Goal: Use online tool/utility: Utilize a website feature to perform a specific function

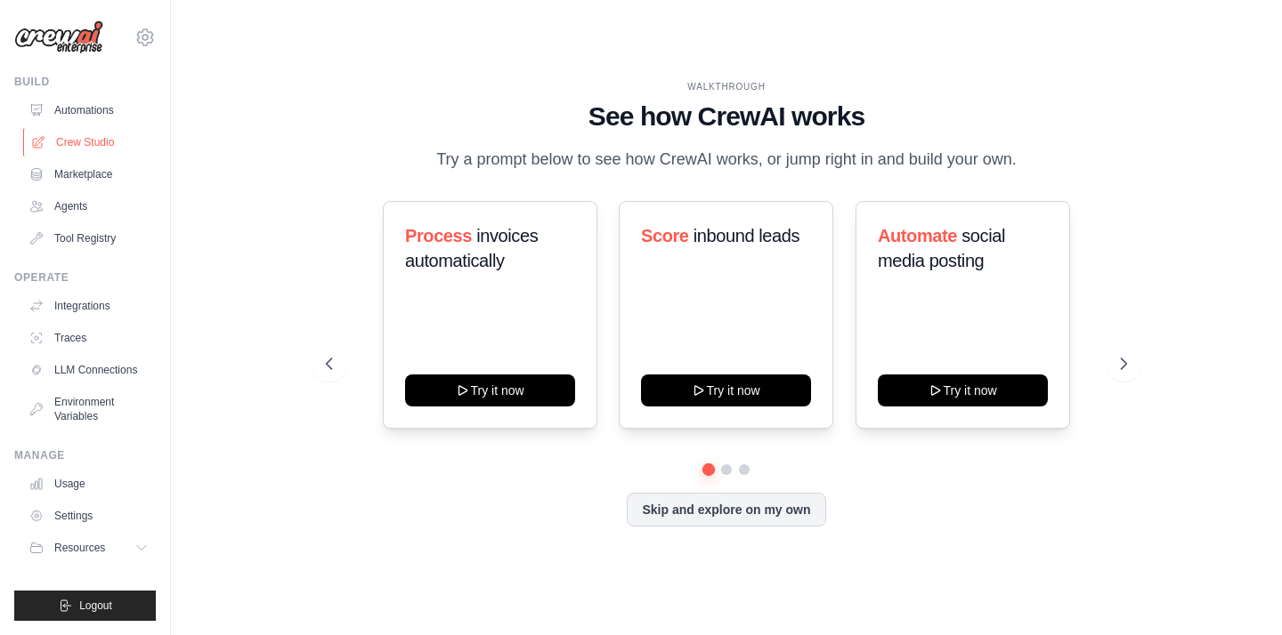
click at [101, 142] on link "Crew Studio" at bounding box center [90, 142] width 134 height 28
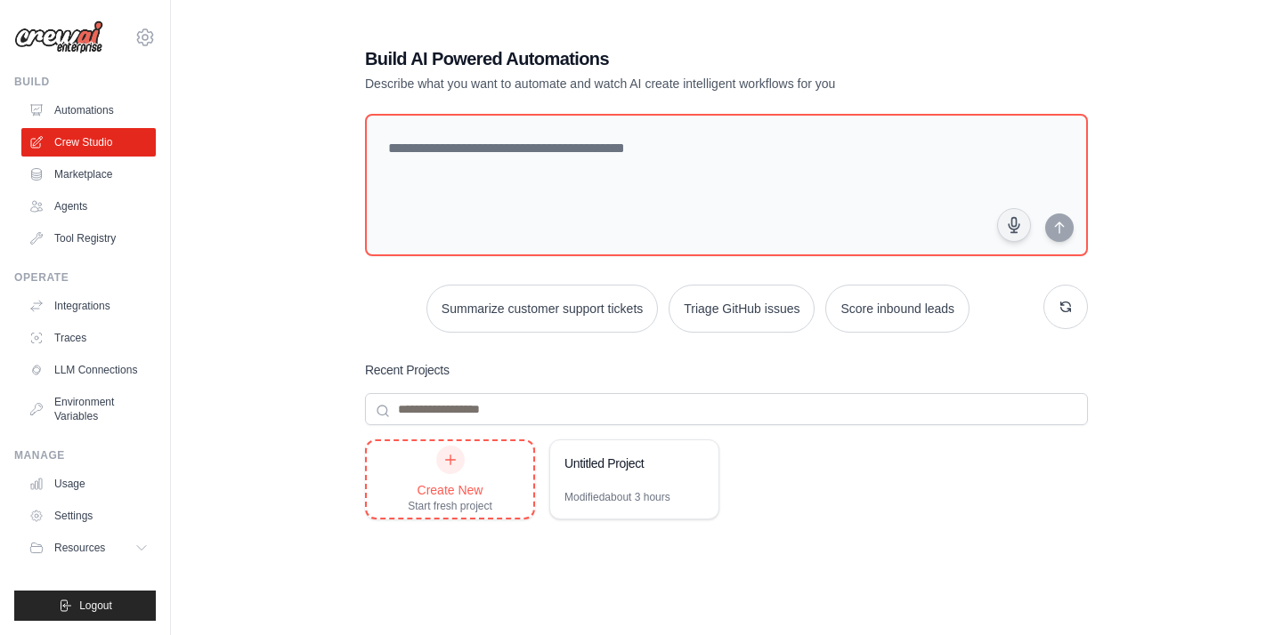
click at [458, 474] on div "Create New Start fresh project" at bounding box center [450, 480] width 85 height 68
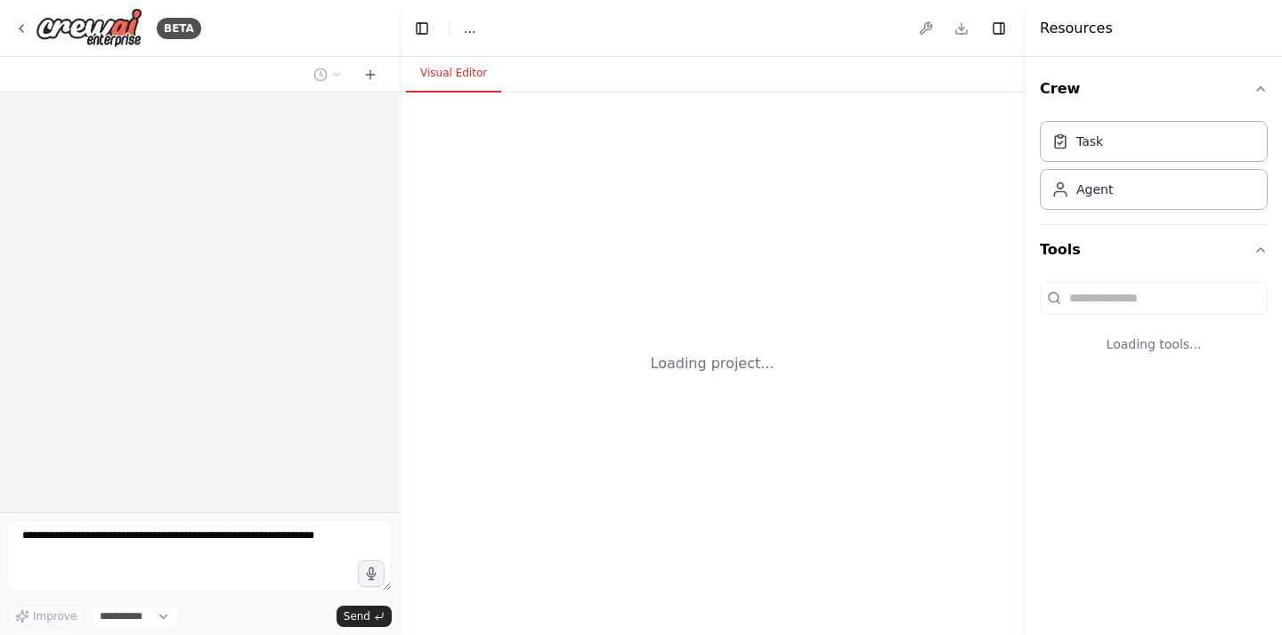
select select "****"
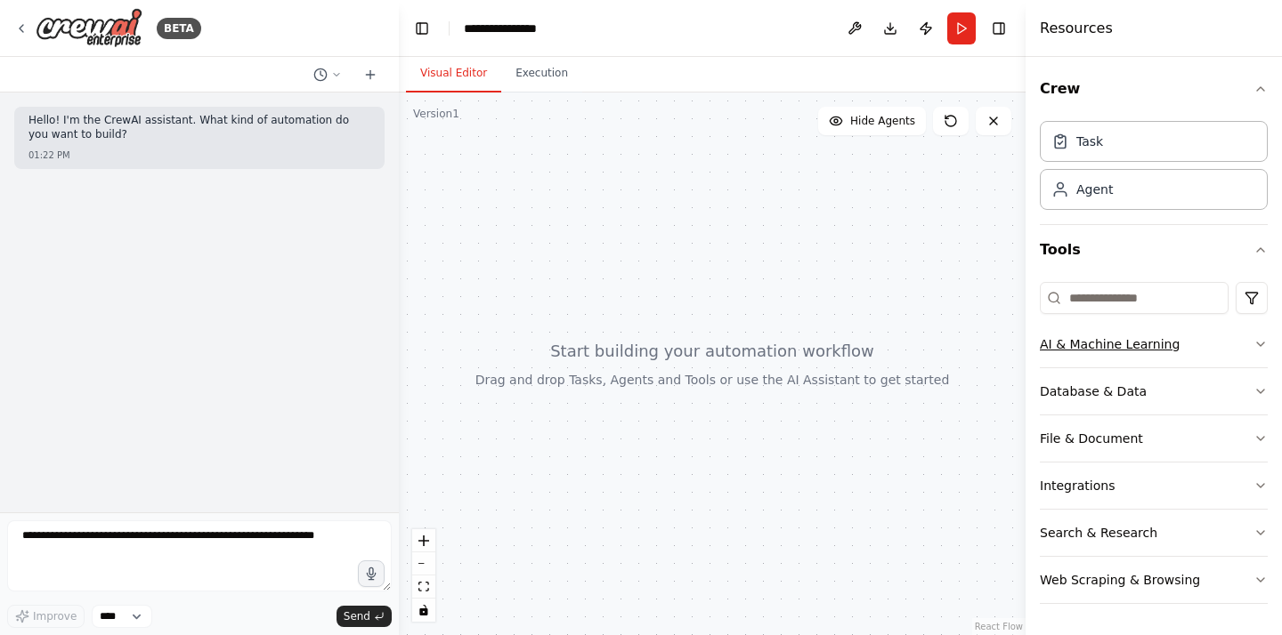
click at [1225, 358] on button "AI & Machine Learning" at bounding box center [1153, 344] width 228 height 46
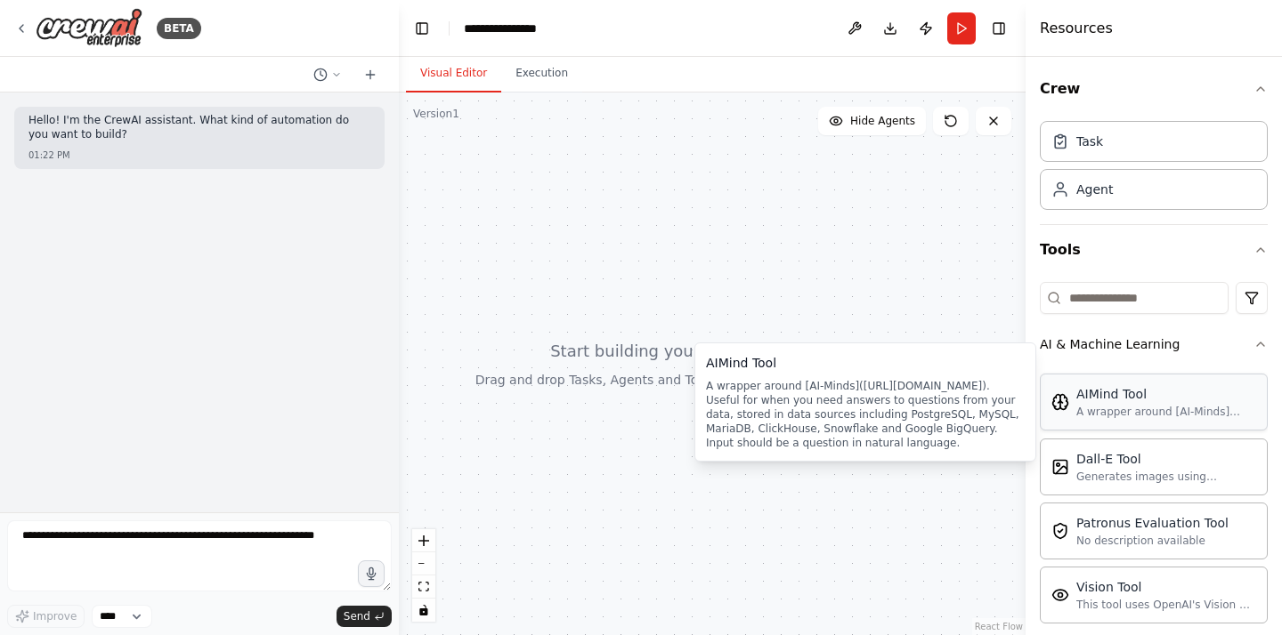
drag, startPoint x: 1177, startPoint y: 394, endPoint x: 1167, endPoint y: 394, distance: 9.8
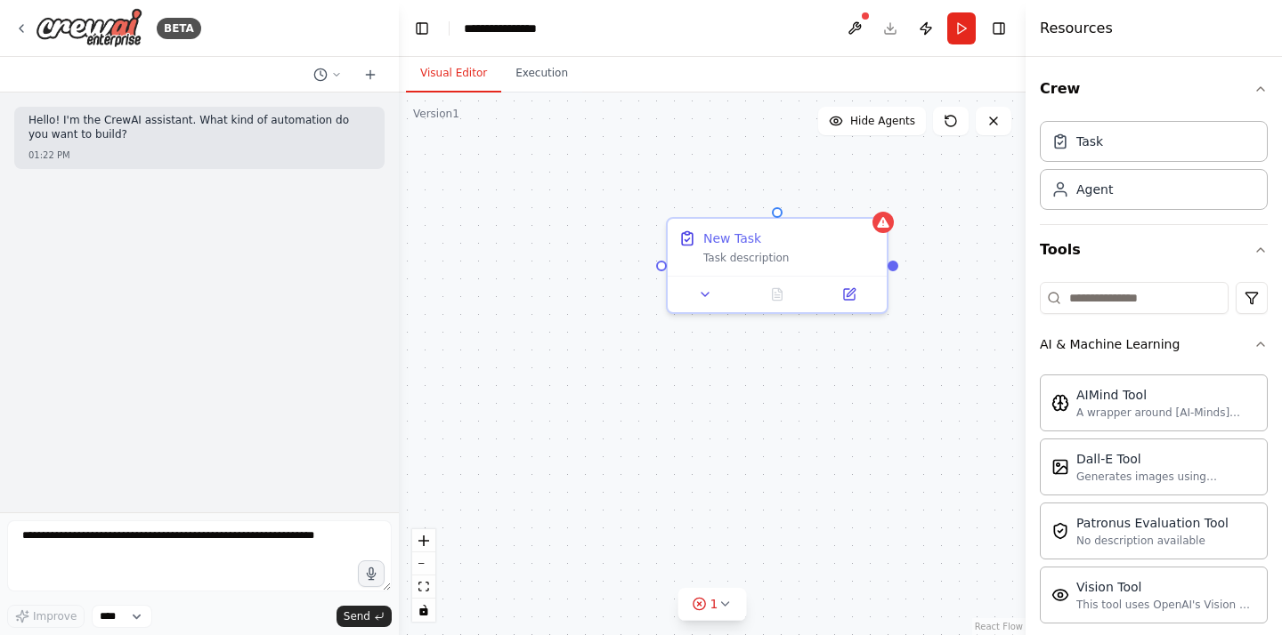
drag, startPoint x: 1111, startPoint y: 154, endPoint x: 616, endPoint y: 0, distance: 518.2
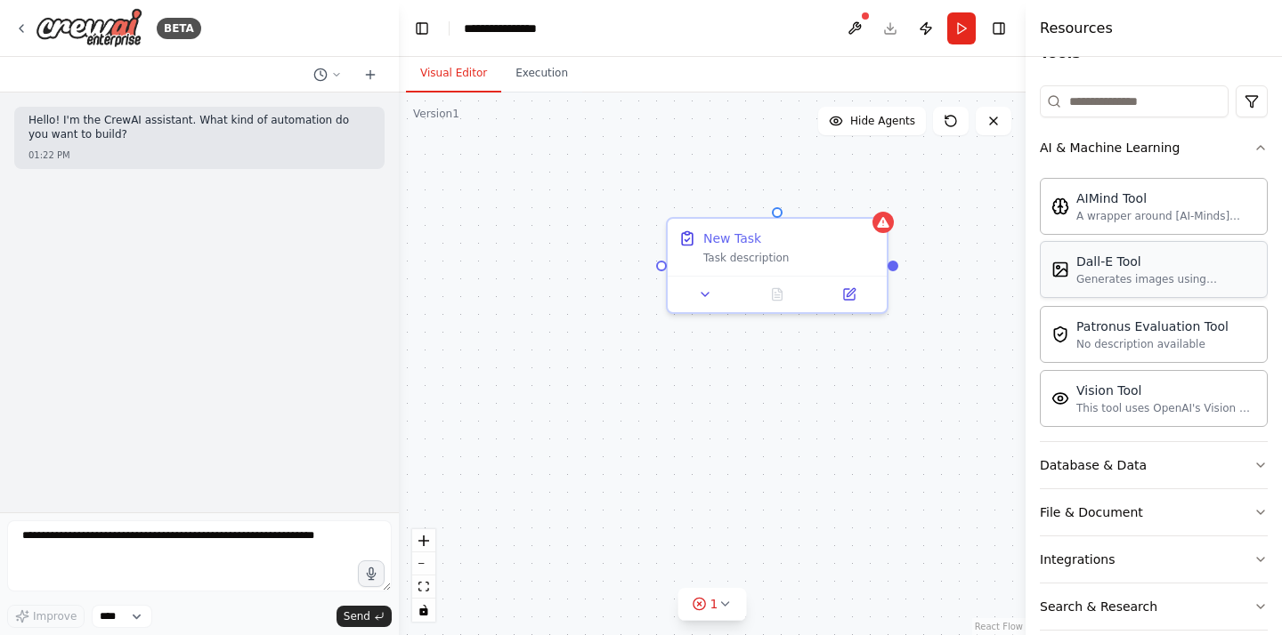
scroll to position [268, 0]
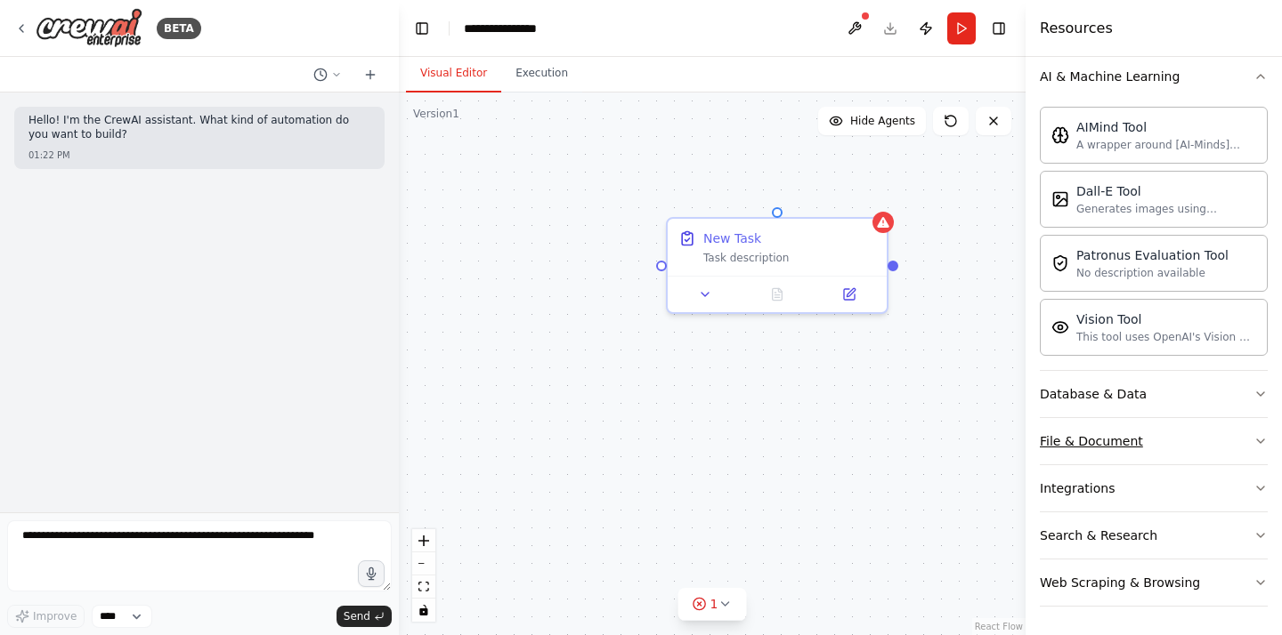
click at [1179, 435] on button "File & Document" at bounding box center [1153, 441] width 228 height 46
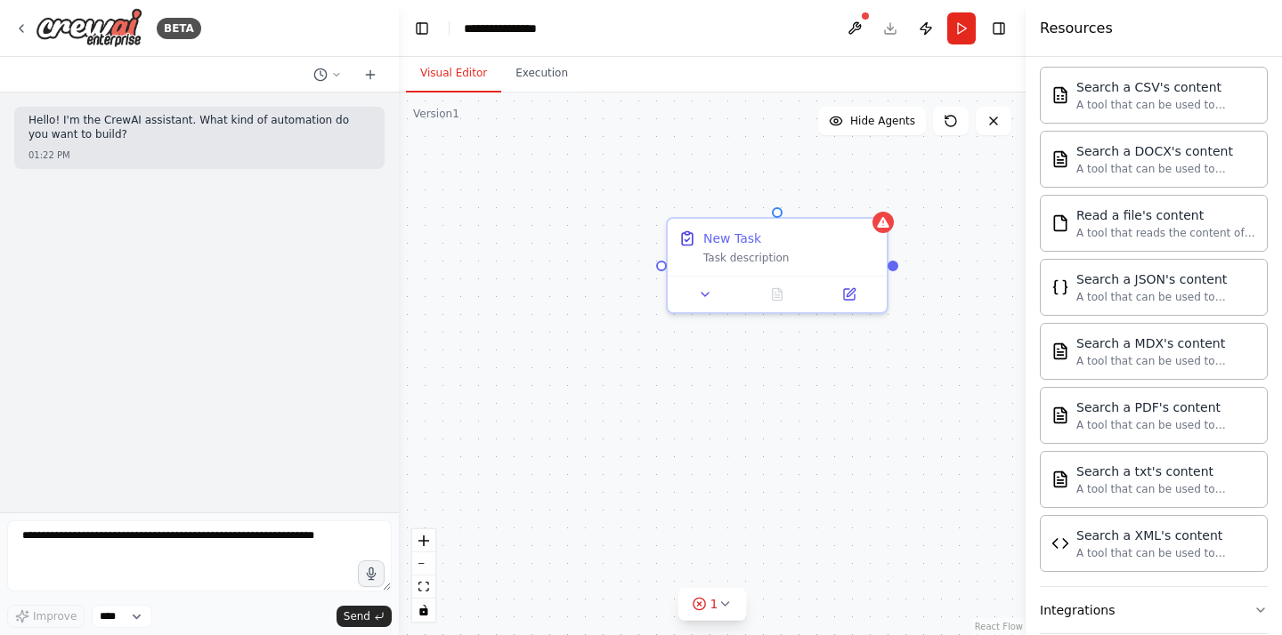
scroll to position [675, 0]
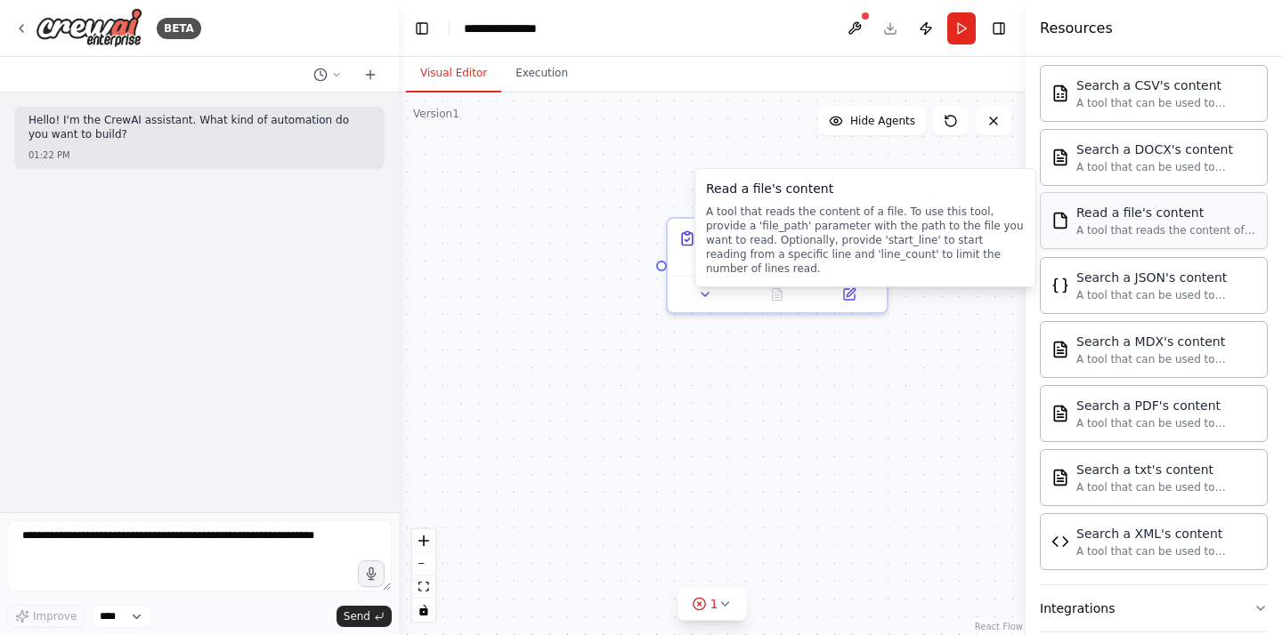
click at [1153, 234] on div "A tool that reads the content of a file. To use this tool, provide a 'file_path…" at bounding box center [1166, 230] width 180 height 14
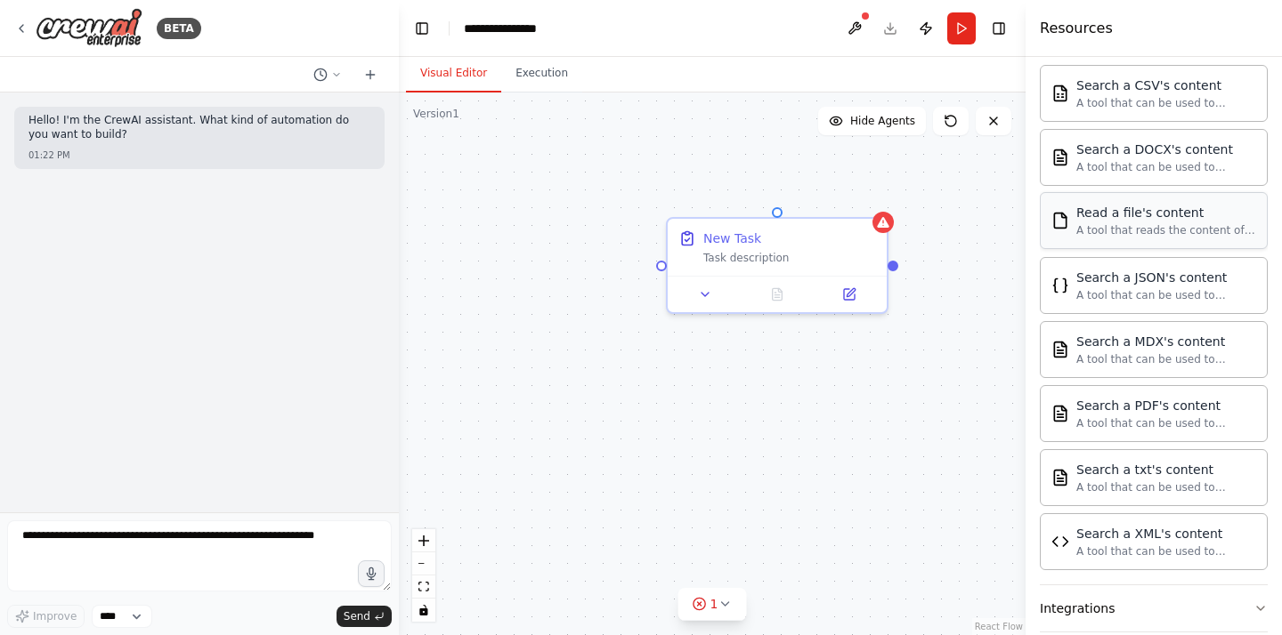
click at [1120, 215] on div "Read a file's content" at bounding box center [1166, 213] width 180 height 18
drag, startPoint x: 1120, startPoint y: 215, endPoint x: 731, endPoint y: 311, distance: 401.3
click at [731, 311] on div "**********" at bounding box center [641, 317] width 1282 height 635
click at [789, 255] on div "Task description" at bounding box center [789, 254] width 173 height 14
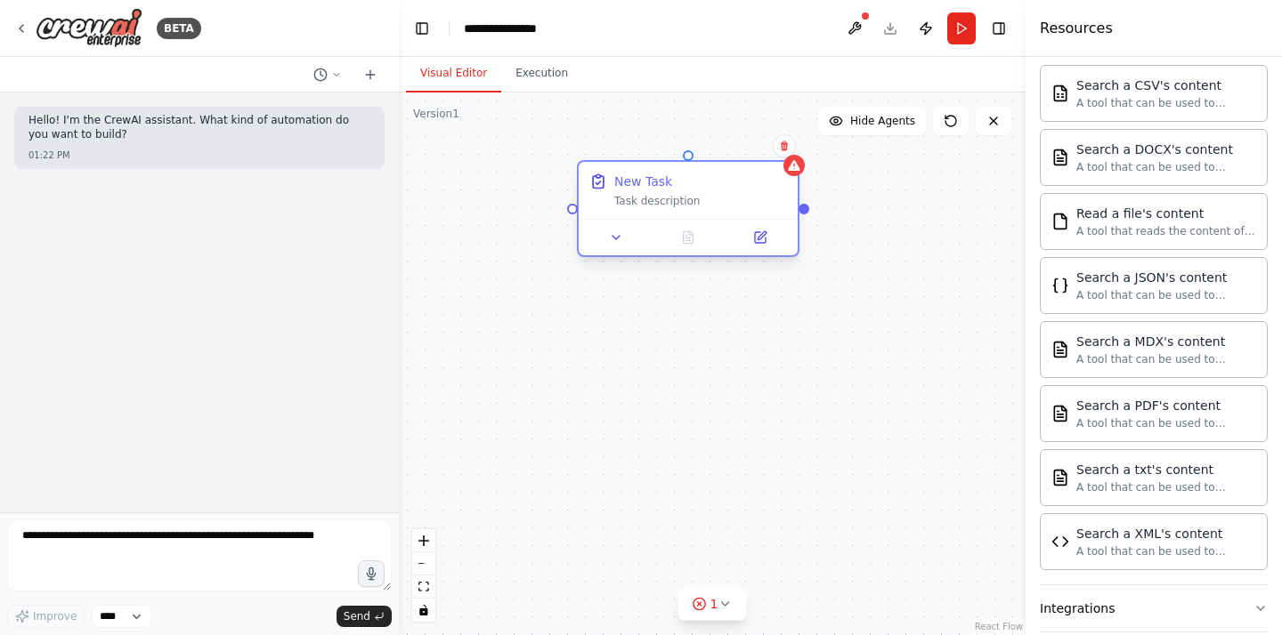
drag, startPoint x: 805, startPoint y: 251, endPoint x: 714, endPoint y: 195, distance: 107.5
click at [714, 195] on div "Task description" at bounding box center [700, 201] width 173 height 14
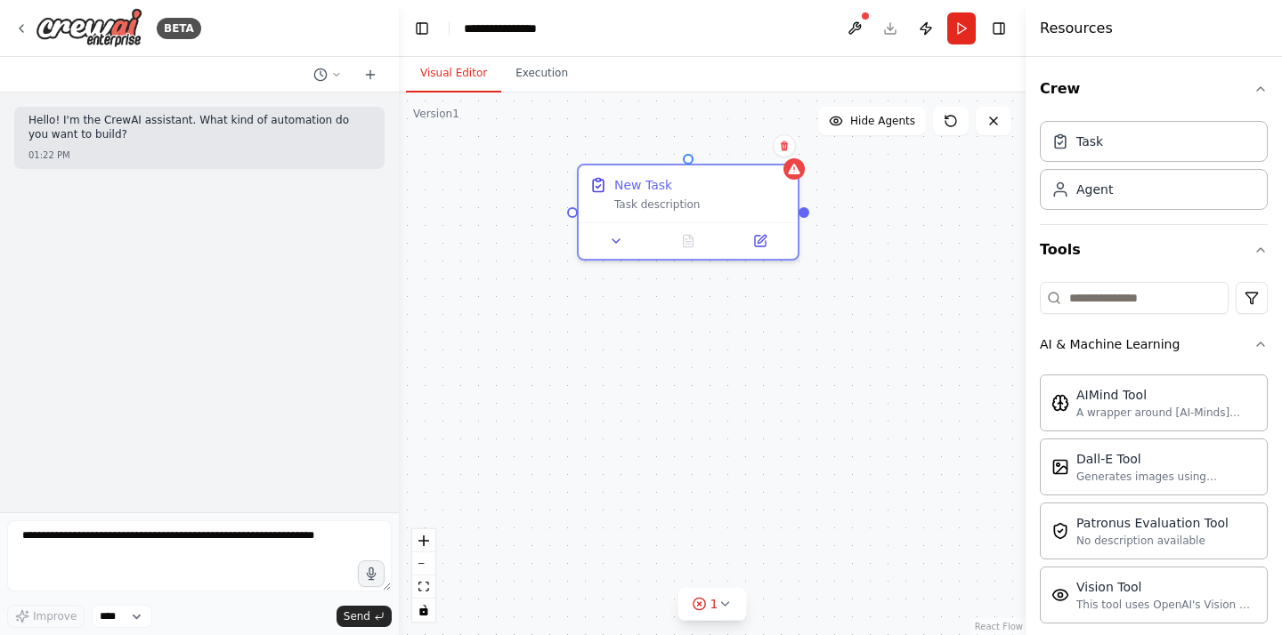
scroll to position [26, 0]
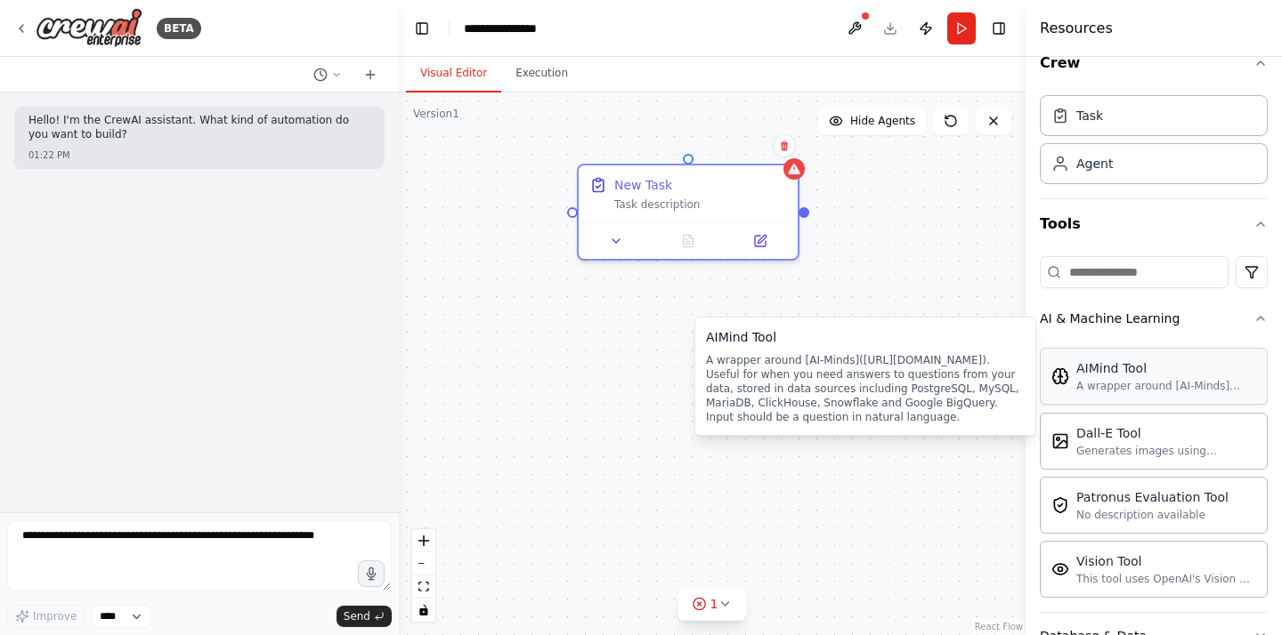
drag, startPoint x: 1170, startPoint y: 393, endPoint x: 1161, endPoint y: 393, distance: 9.8
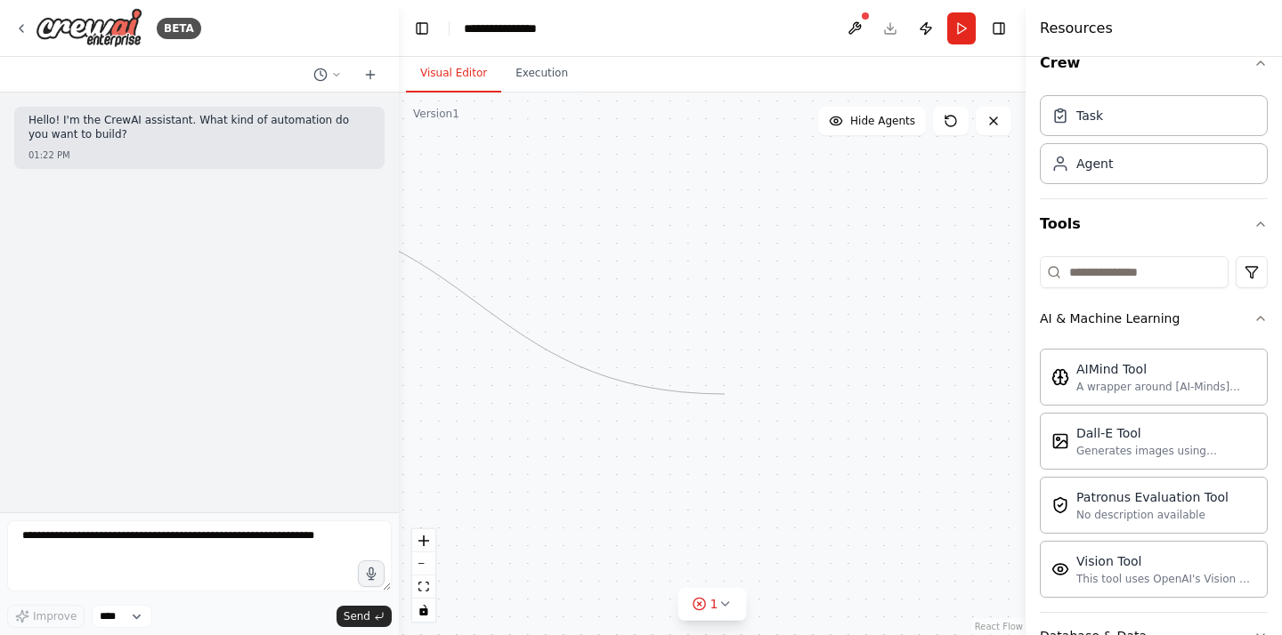
drag, startPoint x: 807, startPoint y: 213, endPoint x: 724, endPoint y: 394, distance: 199.5
click at [724, 394] on div "New Task Task description" at bounding box center [712, 364] width 627 height 543
drag, startPoint x: 597, startPoint y: 400, endPoint x: 810, endPoint y: 441, distance: 216.6
click at [808, 441] on div "New Task Task description" at bounding box center [712, 364] width 627 height 543
drag, startPoint x: 647, startPoint y: 425, endPoint x: 935, endPoint y: 247, distance: 338.9
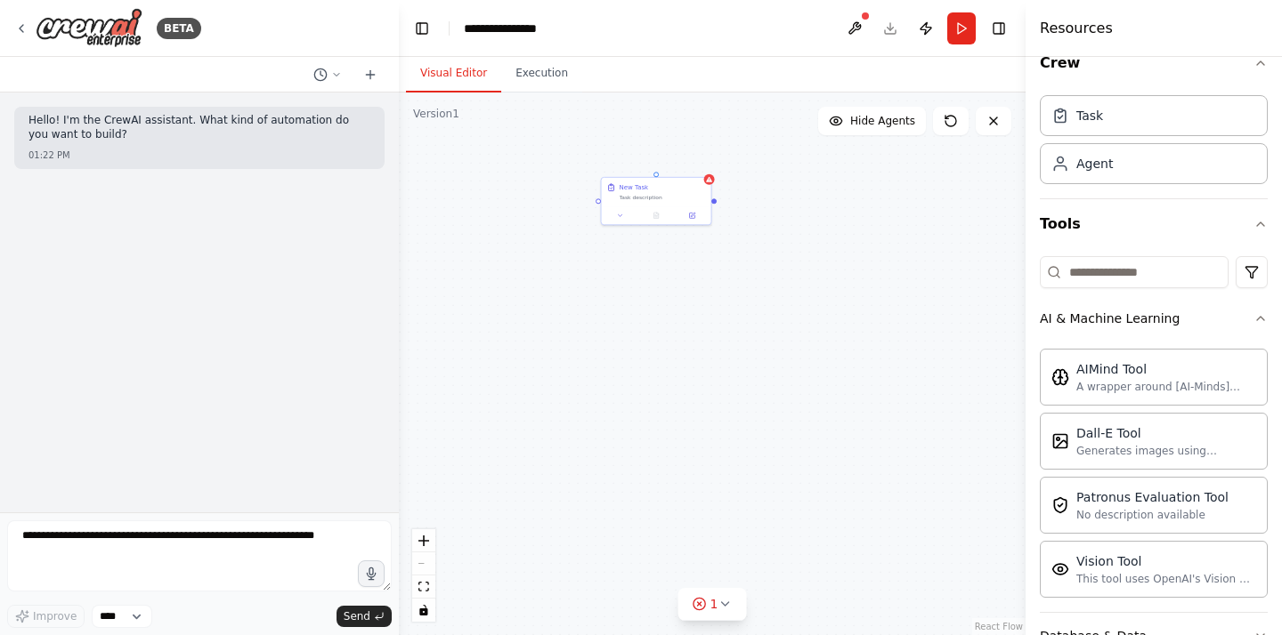
click at [935, 247] on div "New Task Task description" at bounding box center [712, 364] width 627 height 543
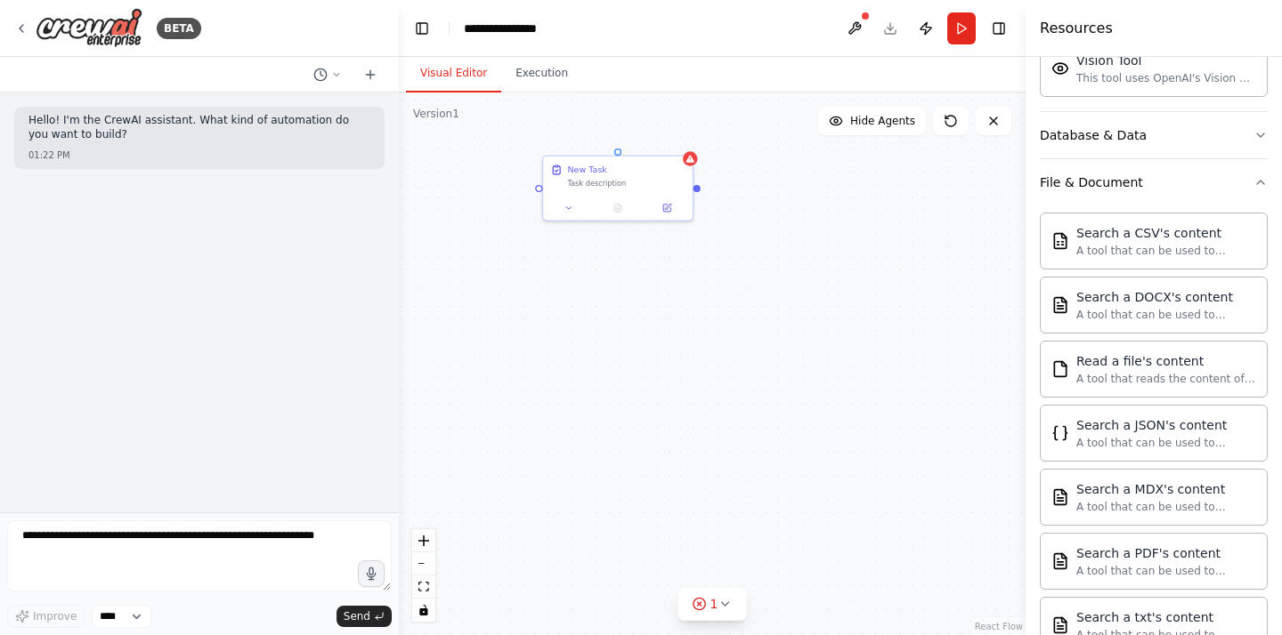
scroll to position [556, 0]
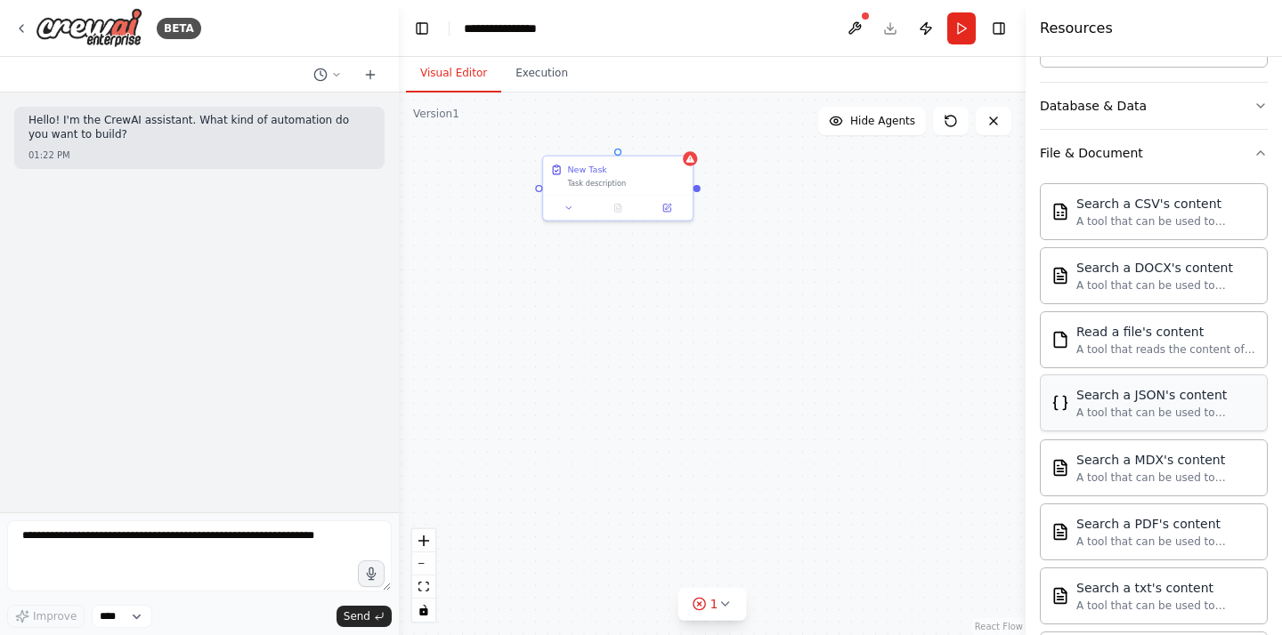
click at [1129, 398] on div "Search a JSON's content" at bounding box center [1166, 395] width 180 height 18
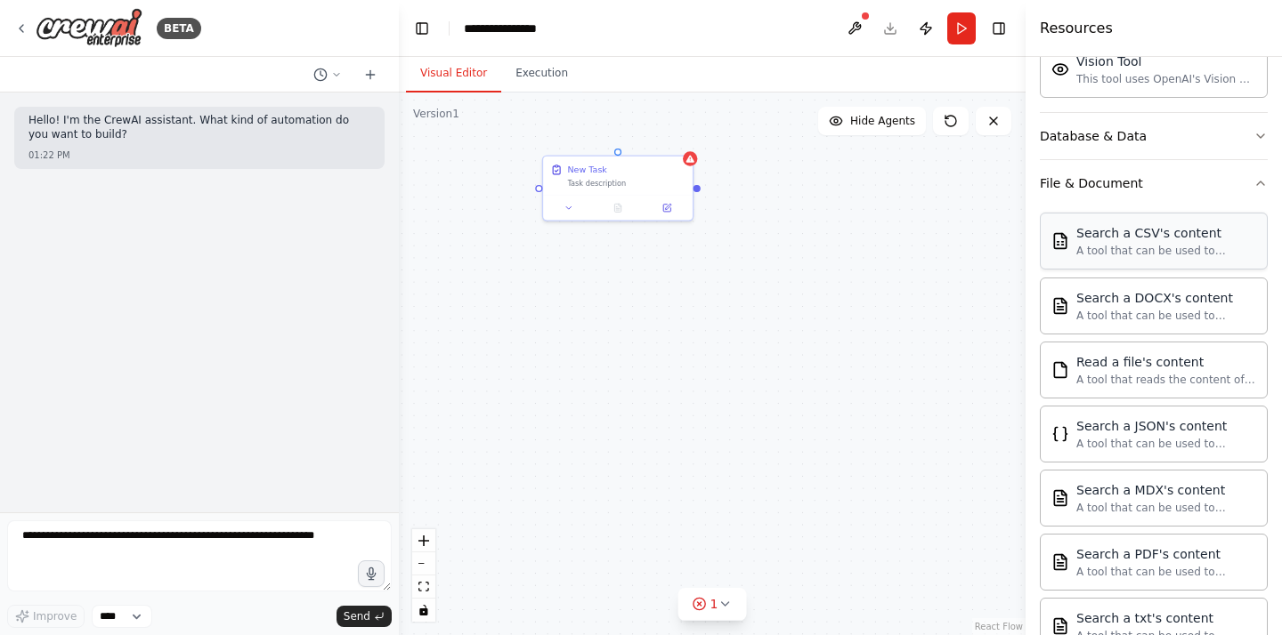
scroll to position [523, 0]
click at [1227, 251] on div "A tool that can be used to semantic search a query from a CSV's content." at bounding box center [1166, 254] width 180 height 14
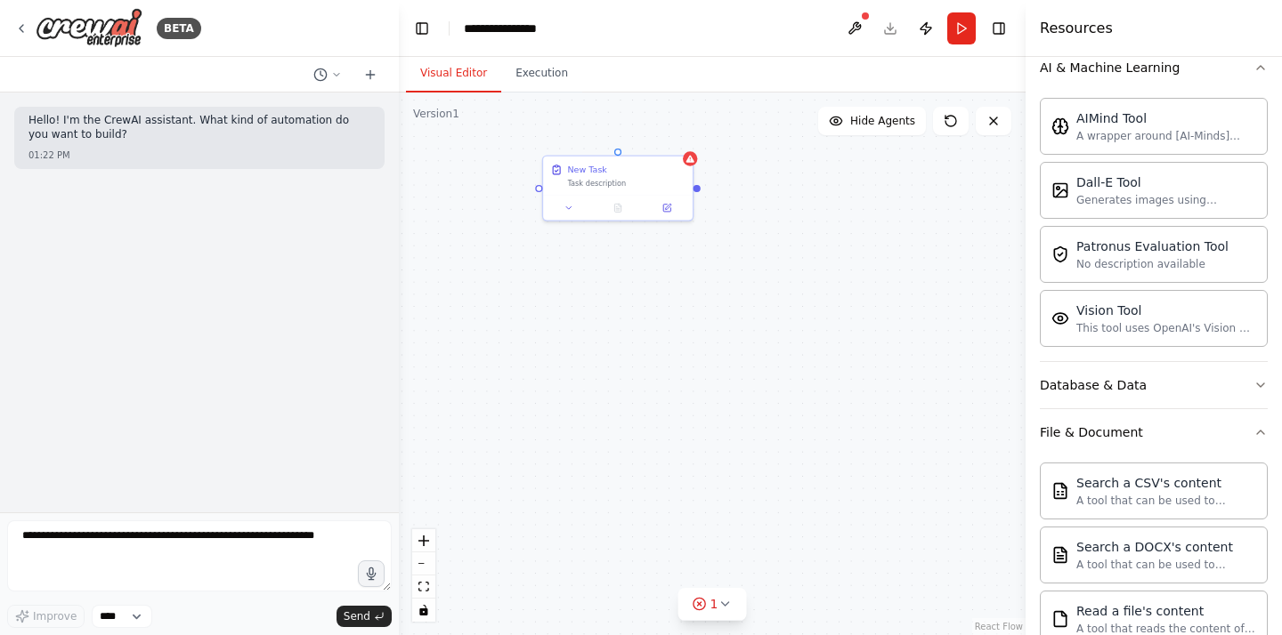
scroll to position [272, 0]
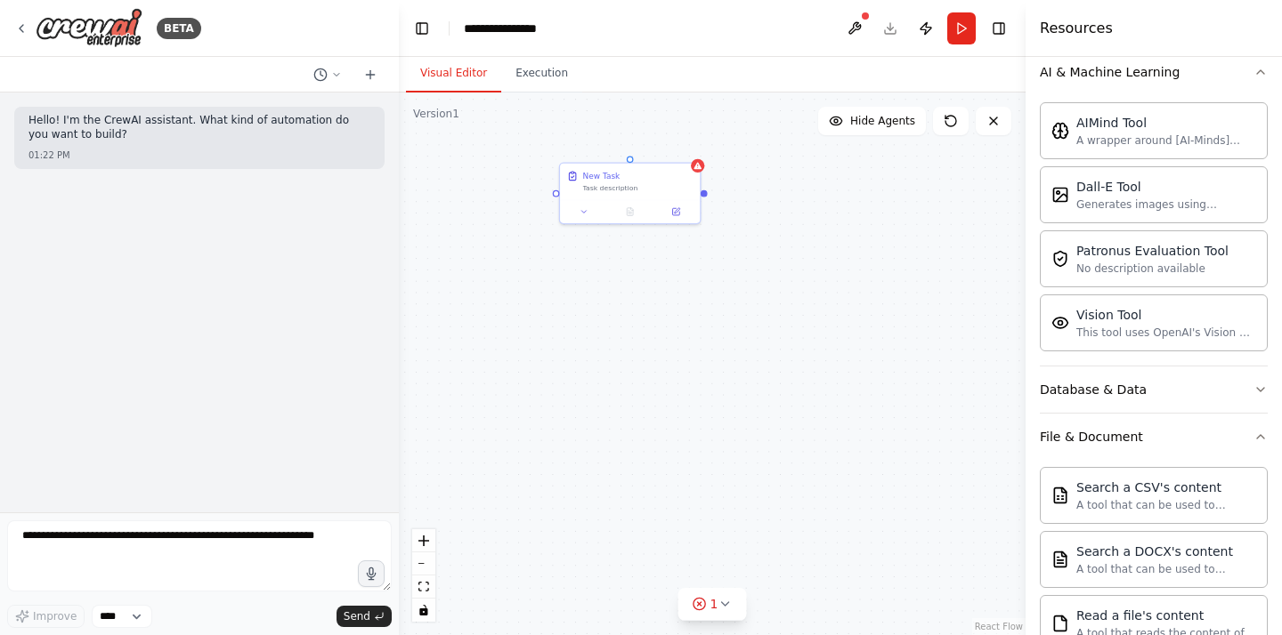
click at [810, 269] on div "New Task Task description" at bounding box center [712, 364] width 627 height 543
click at [952, 134] on button at bounding box center [951, 121] width 36 height 28
click at [663, 184] on div "Task description" at bounding box center [638, 186] width 110 height 9
click at [698, 139] on icon at bounding box center [695, 141] width 7 height 10
click at [662, 142] on button "Confirm" at bounding box center [645, 141] width 63 height 21
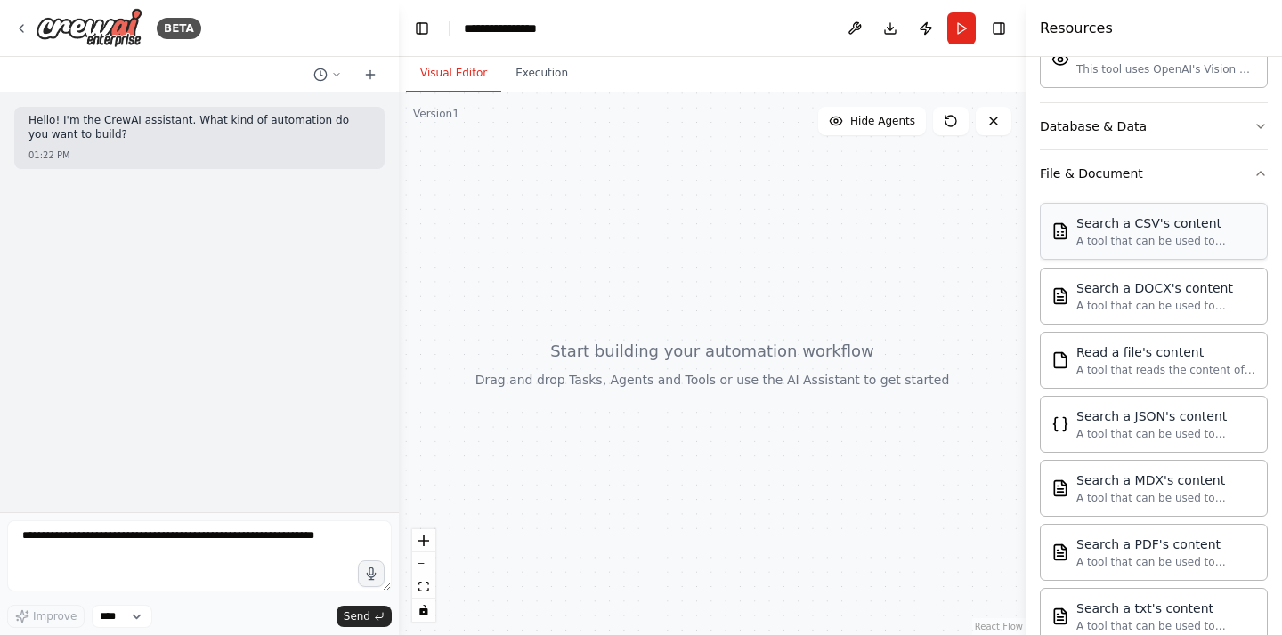
scroll to position [795, 0]
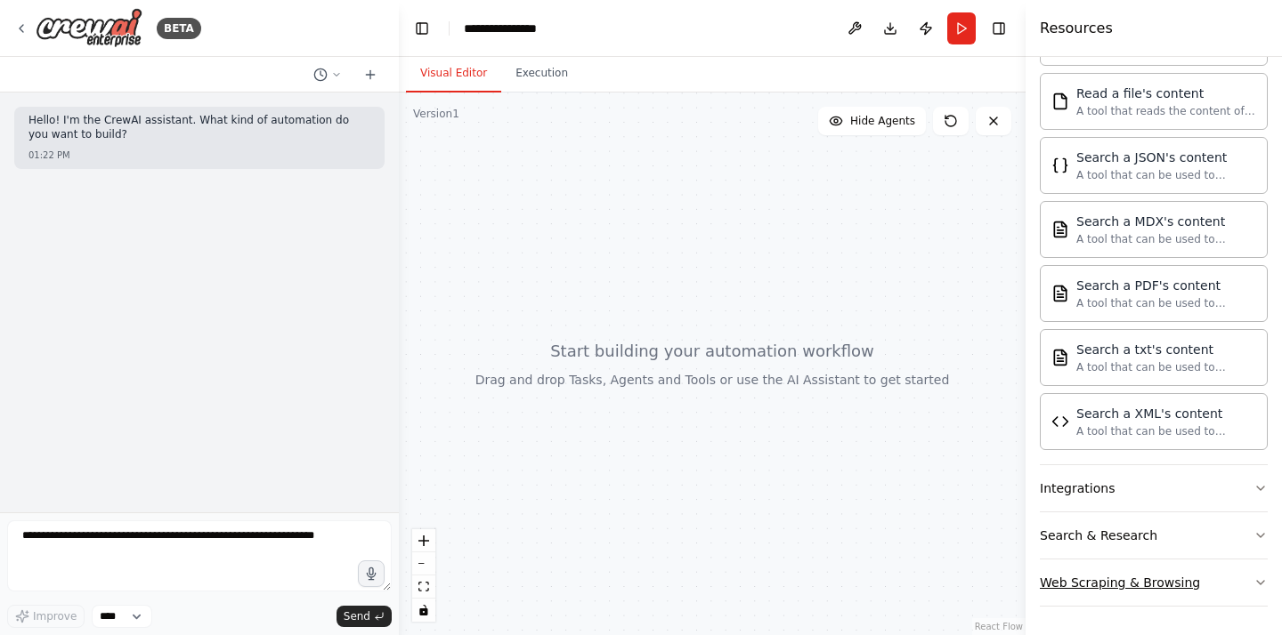
click at [1159, 586] on div "Web Scraping & Browsing" at bounding box center [1119, 583] width 160 height 18
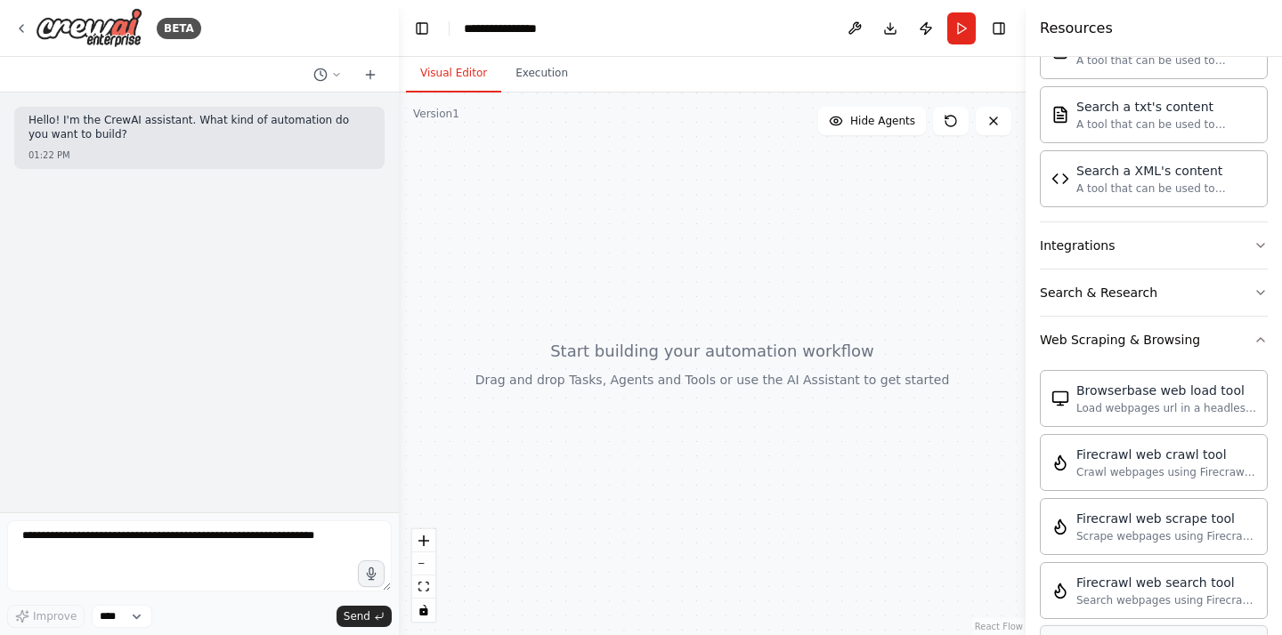
scroll to position [1088, 0]
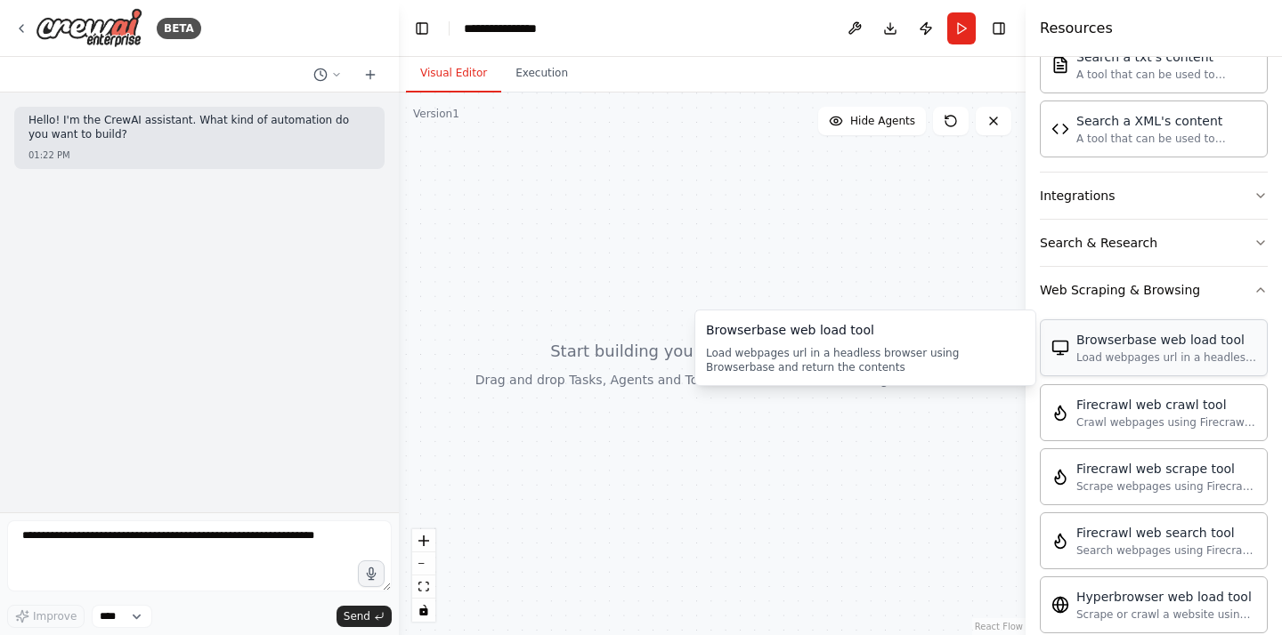
click at [1060, 341] on img at bounding box center [1060, 348] width 18 height 18
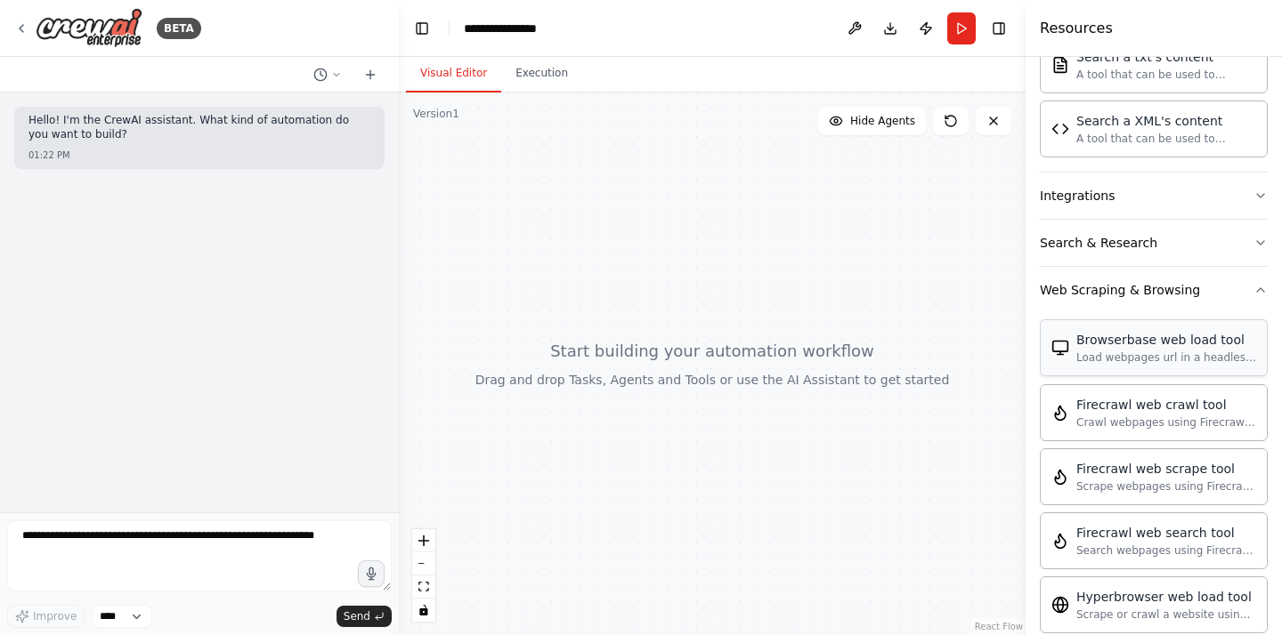
click at [1060, 341] on img at bounding box center [1060, 348] width 18 height 18
drag, startPoint x: 1207, startPoint y: 356, endPoint x: 918, endPoint y: 14, distance: 447.7
click at [1136, 347] on div "Browserbase web load tool" at bounding box center [1166, 340] width 180 height 18
click at [1184, 193] on button "Integrations" at bounding box center [1153, 196] width 228 height 46
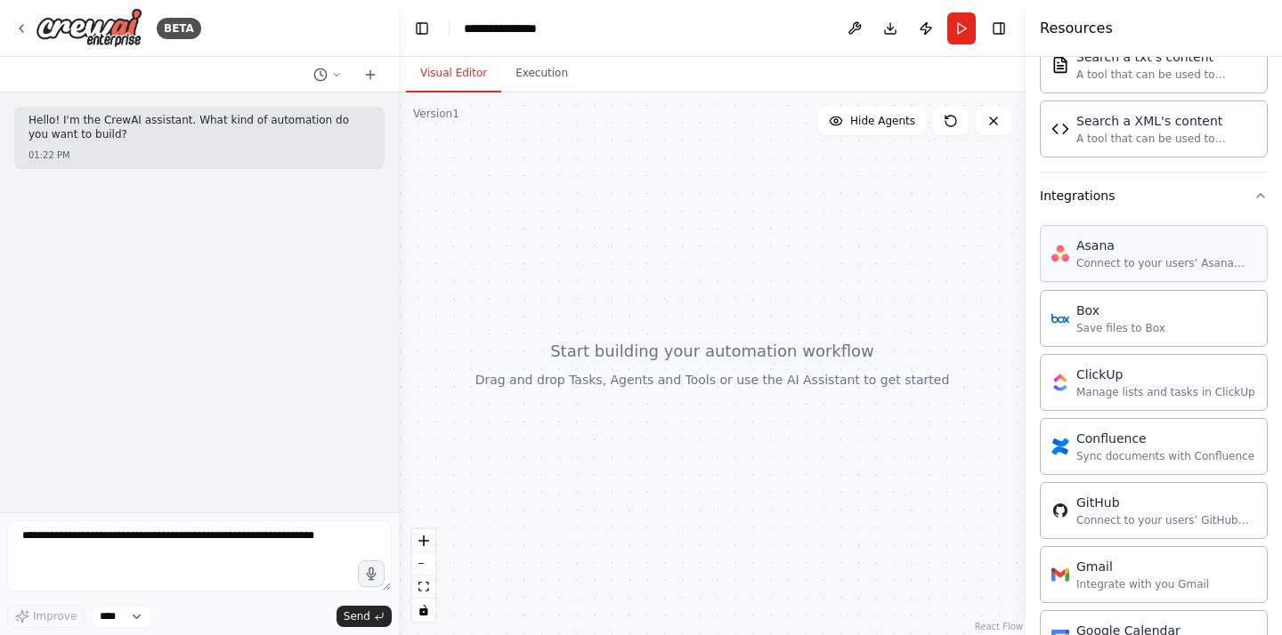
click at [1144, 274] on div "Asana Connect to your users’ Asana accounts" at bounding box center [1153, 253] width 228 height 57
drag, startPoint x: 1147, startPoint y: 262, endPoint x: 754, endPoint y: 292, distance: 394.5
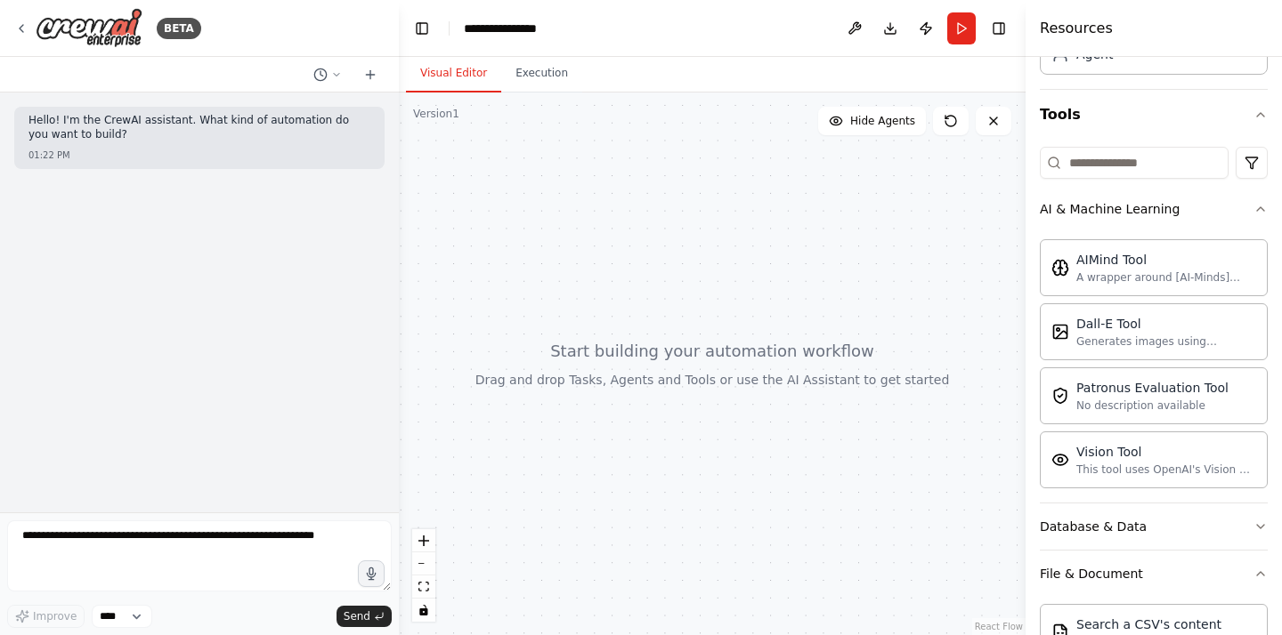
scroll to position [0, 0]
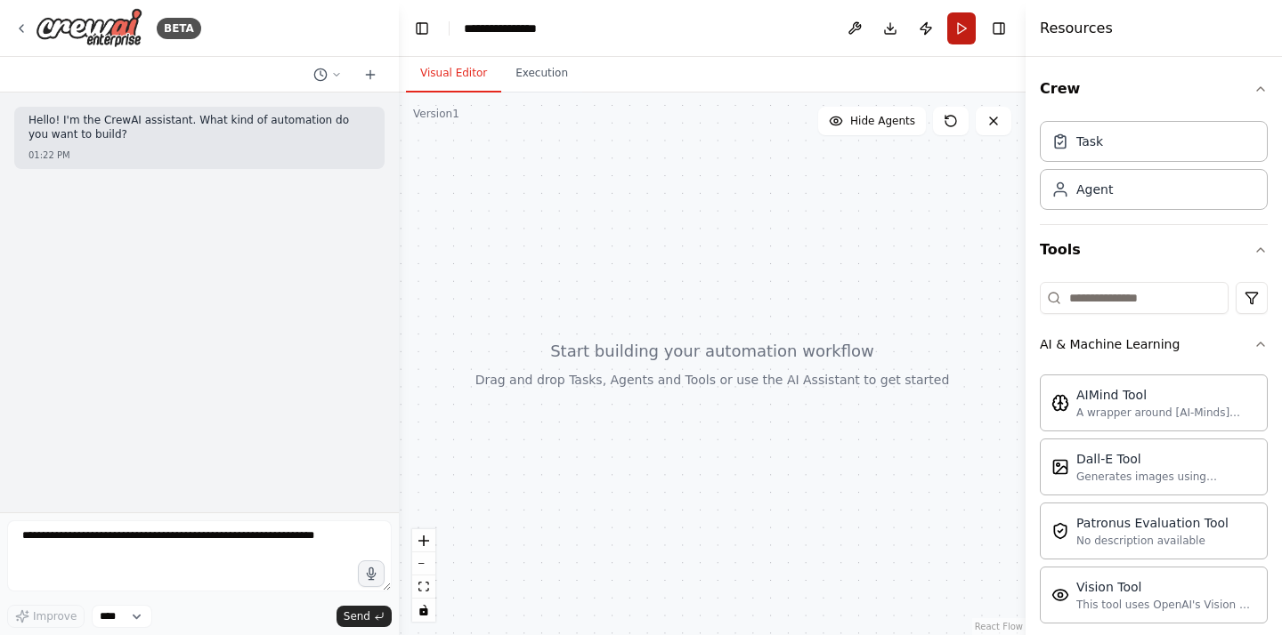
click at [959, 29] on button "Run" at bounding box center [961, 28] width 28 height 32
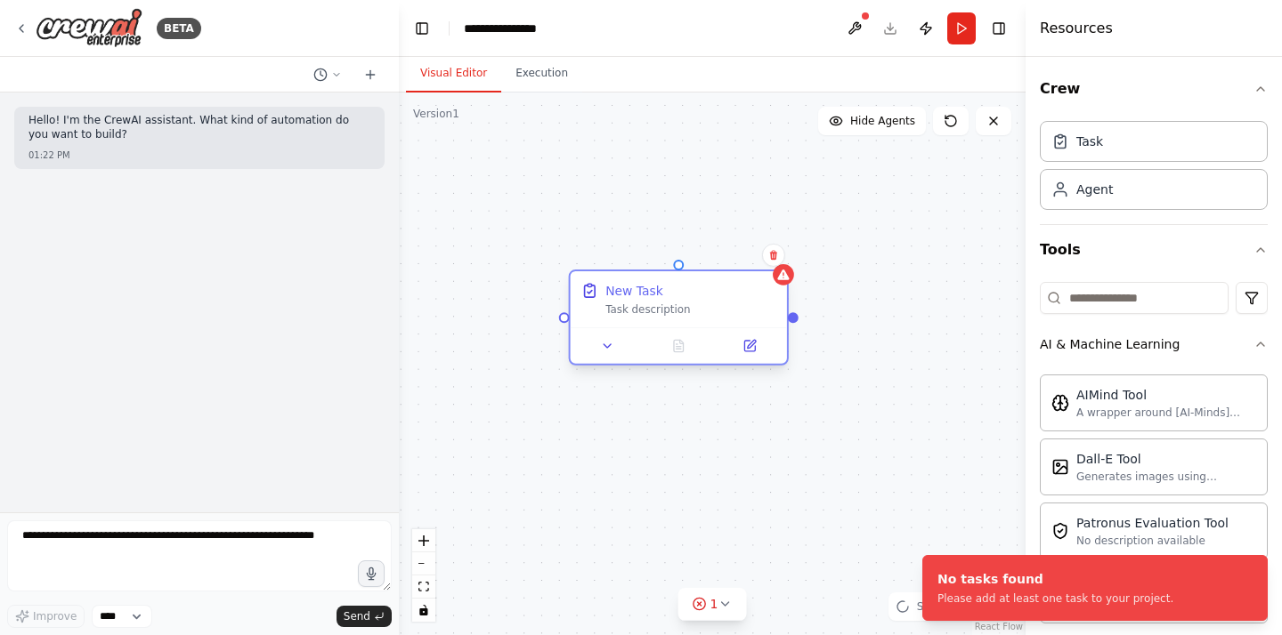
drag, startPoint x: 741, startPoint y: 314, endPoint x: 639, endPoint y: 290, distance: 105.1
click at [639, 290] on div "New Task" at bounding box center [633, 291] width 57 height 18
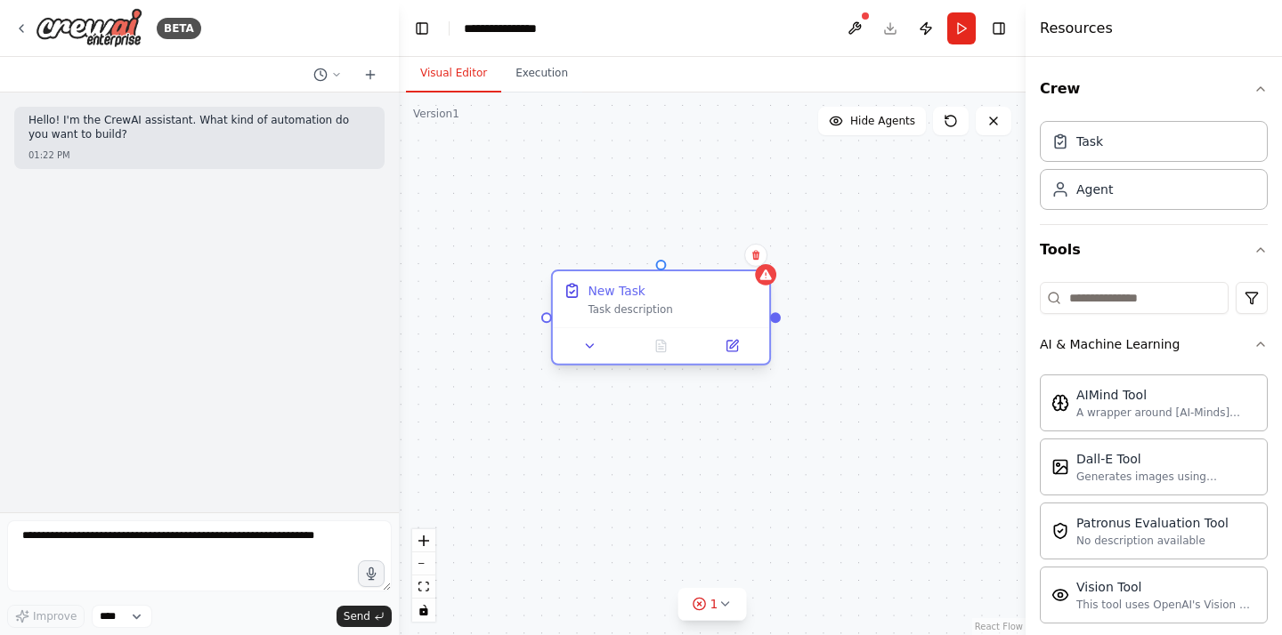
click at [696, 309] on div "Task description" at bounding box center [672, 310] width 171 height 14
click at [588, 313] on div "Task description" at bounding box center [672, 310] width 171 height 14
click at [737, 340] on icon at bounding box center [734, 344] width 8 height 8
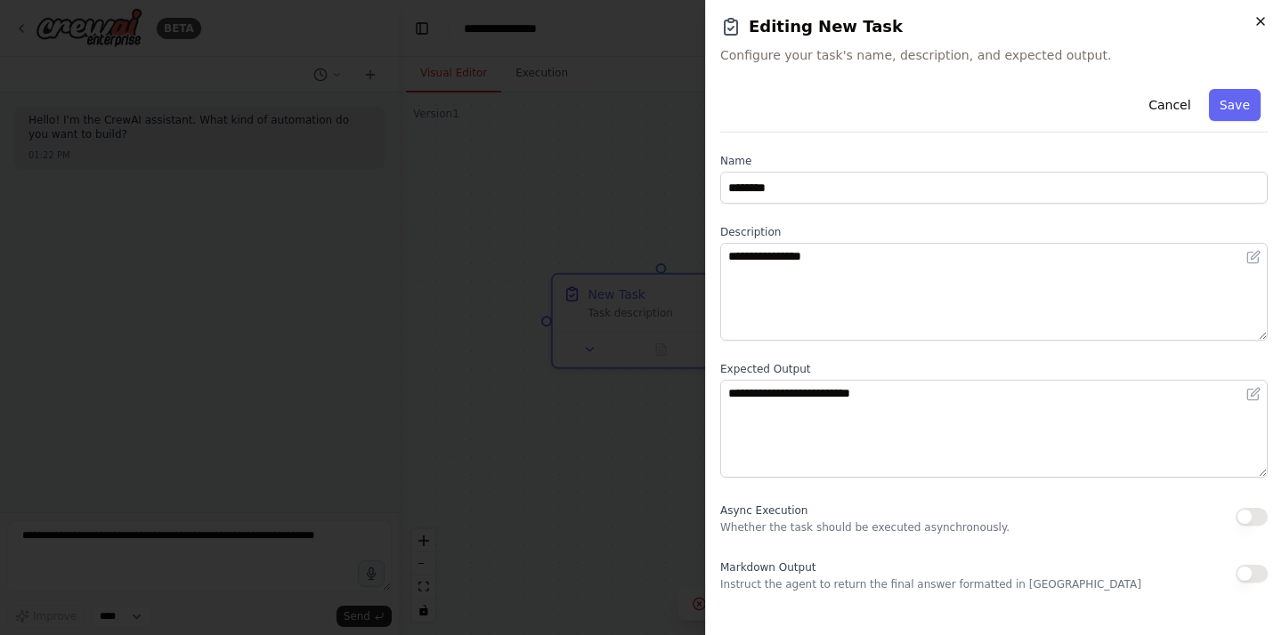
click at [1260, 16] on icon "button" at bounding box center [1260, 21] width 14 height 14
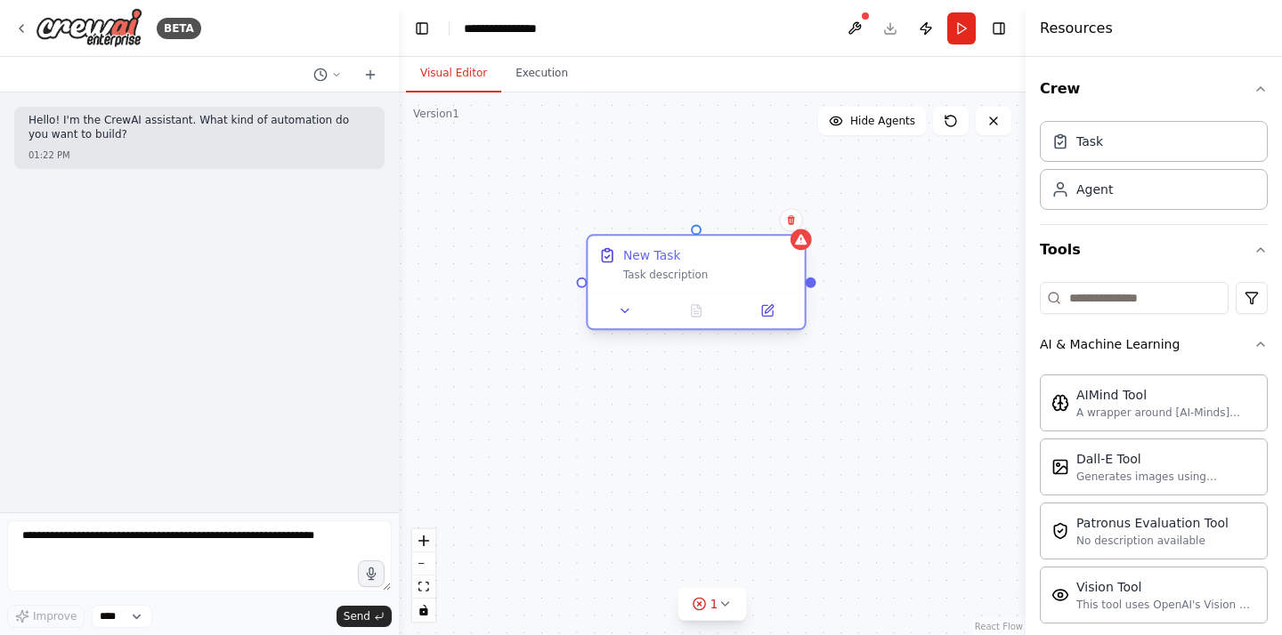
drag, startPoint x: 709, startPoint y: 296, endPoint x: 740, endPoint y: 255, distance: 52.2
click at [740, 255] on div "New Task" at bounding box center [708, 256] width 171 height 18
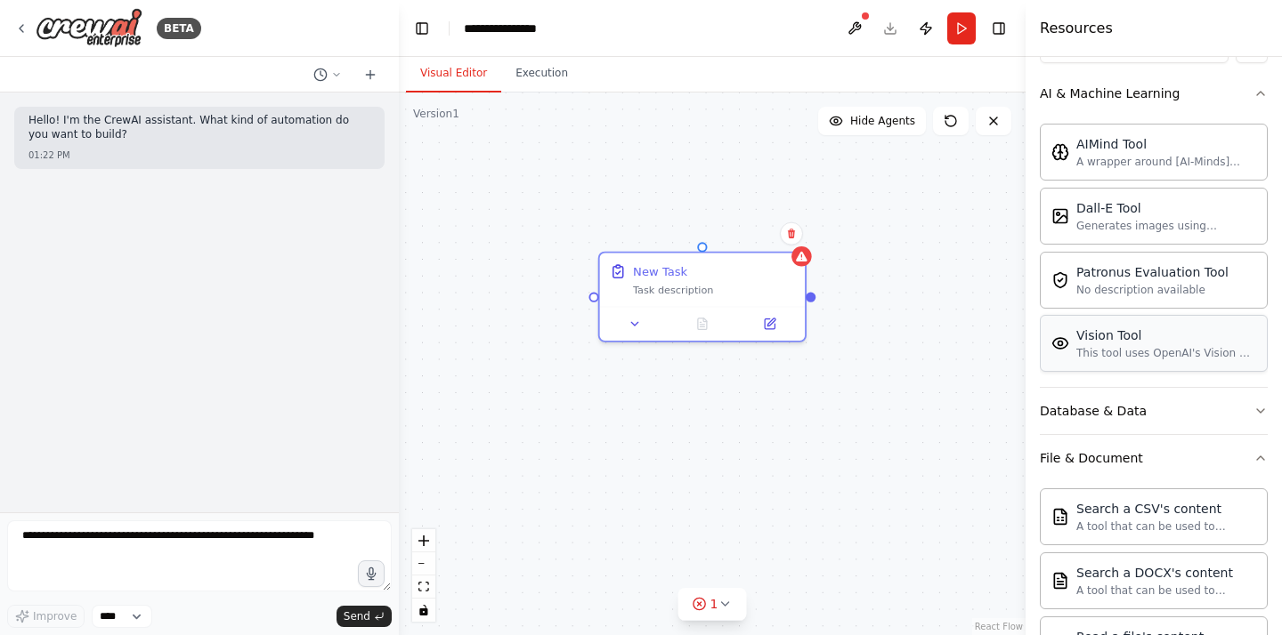
scroll to position [261, 0]
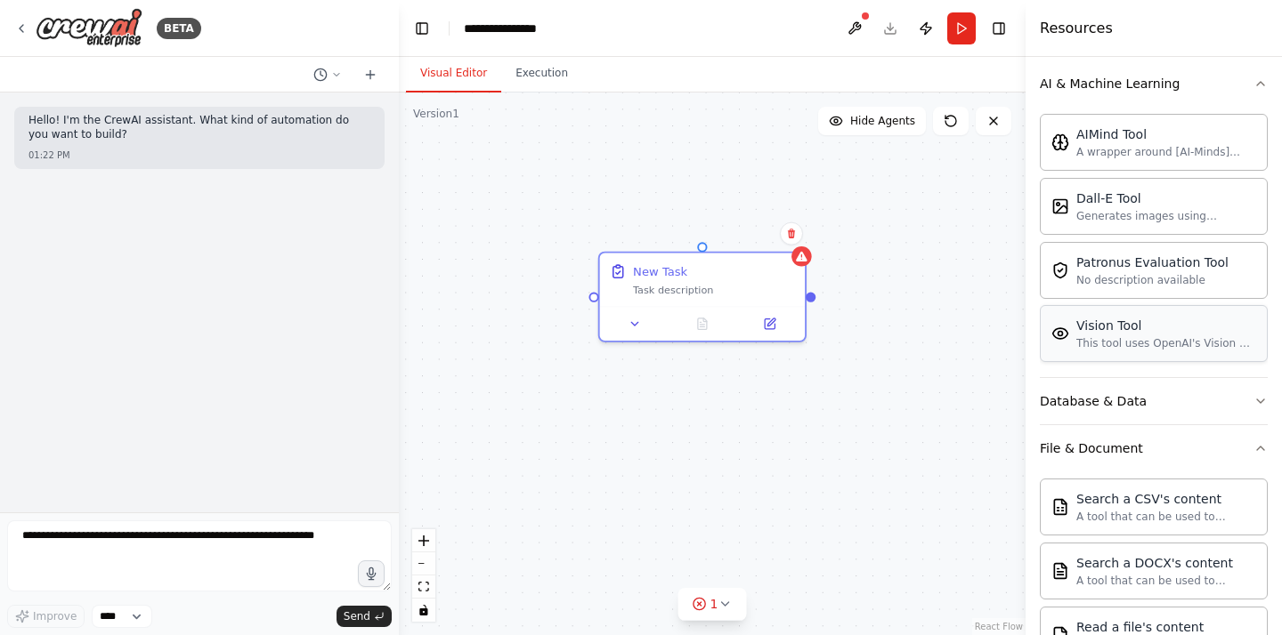
click at [1104, 347] on div "This tool uses OpenAI's Vision API to describe the contents of an image." at bounding box center [1166, 343] width 180 height 14
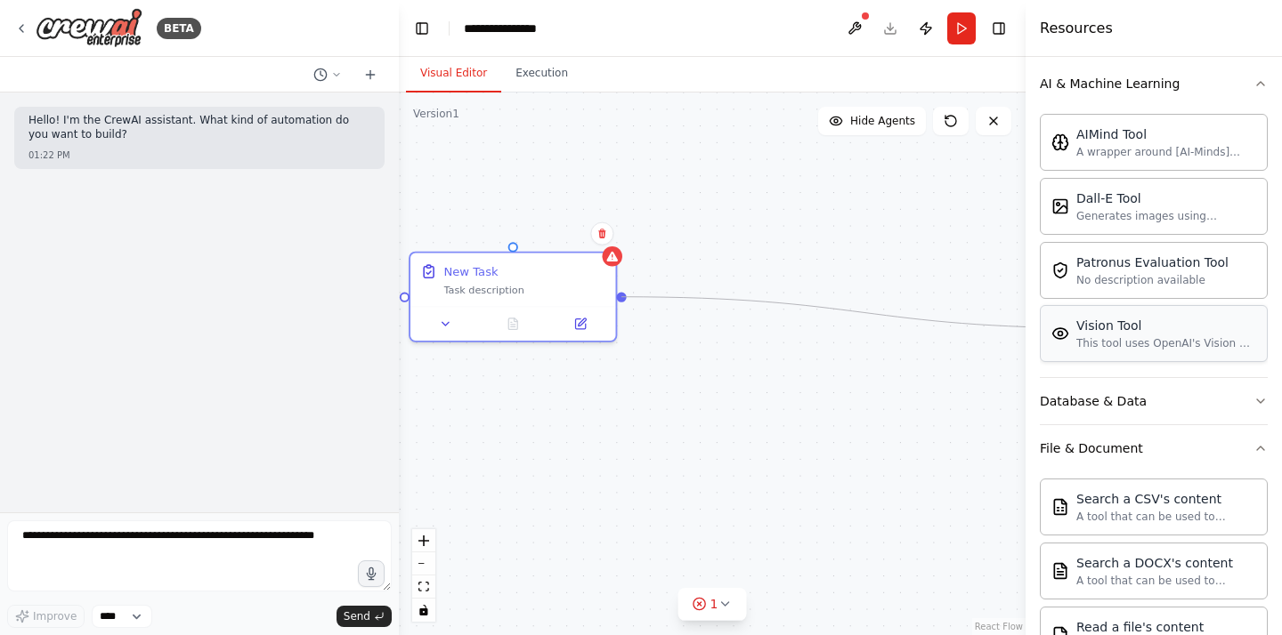
drag, startPoint x: 814, startPoint y: 295, endPoint x: 1111, endPoint y: 328, distance: 298.1
click at [1111, 328] on div "**********" at bounding box center [641, 317] width 1282 height 635
